Goal: Information Seeking & Learning: Find specific fact

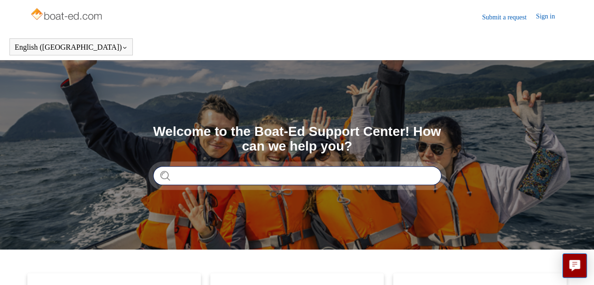
click at [194, 174] on input "Search" at bounding box center [297, 175] width 288 height 19
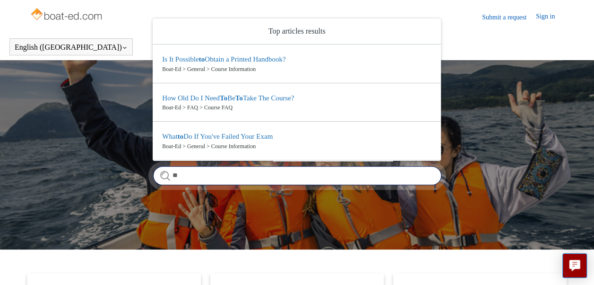
type input "*"
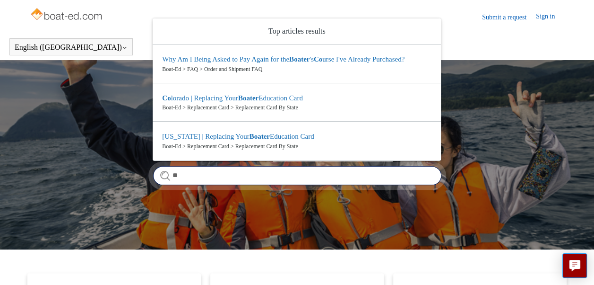
type input "*"
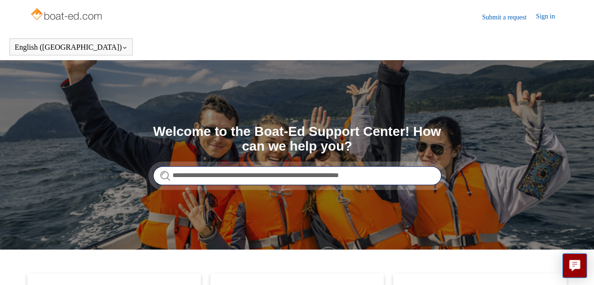
click at [351, 177] on input "**********" at bounding box center [297, 175] width 288 height 19
type input "**********"
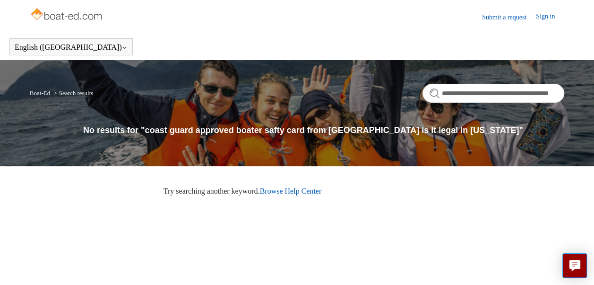
click at [296, 193] on link "Browse Help Center" at bounding box center [291, 191] width 62 height 8
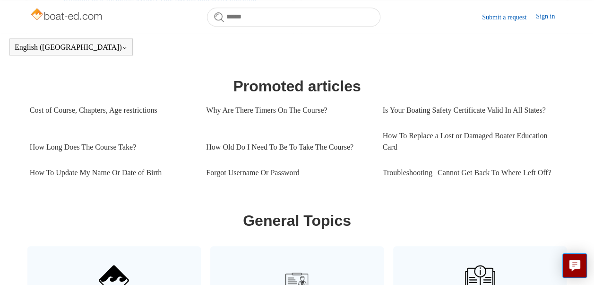
scroll to position [405, 0]
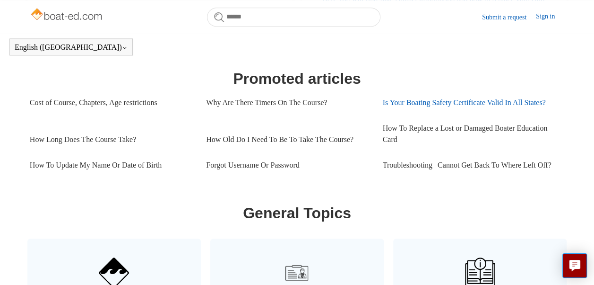
click at [463, 101] on link "Is Your Boating Safety Certificate Valid In All States?" at bounding box center [471, 103] width 176 height 26
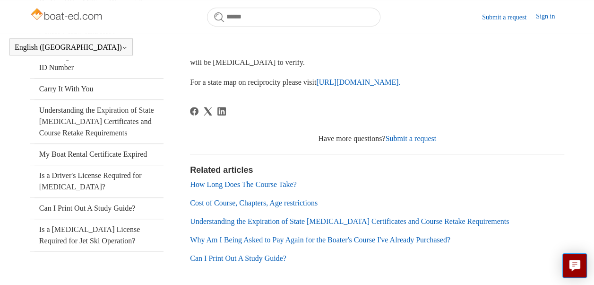
scroll to position [226, 0]
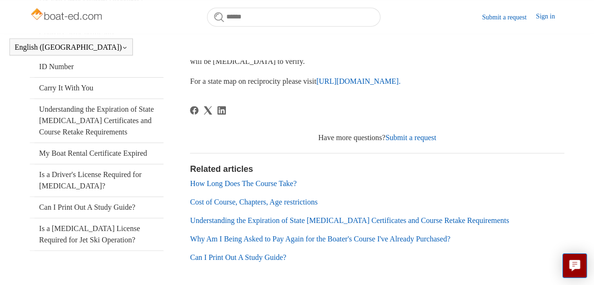
click at [335, 242] on link "Why Am I Being Asked to Pay Again for the Boater's Course I've Already Purchase…" at bounding box center [320, 239] width 261 height 8
click at [330, 221] on link "Understanding the Expiration of State Boating Certificates and Course Retake Re…" at bounding box center [349, 220] width 319 height 8
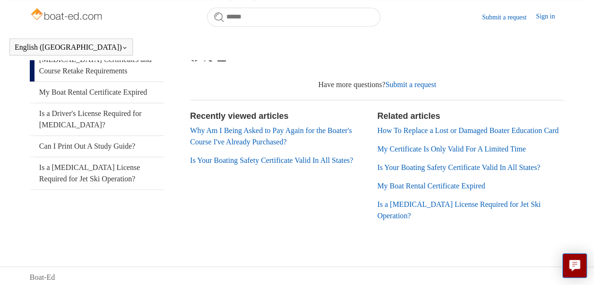
scroll to position [288, 0]
